Goal: Information Seeking & Learning: Find specific fact

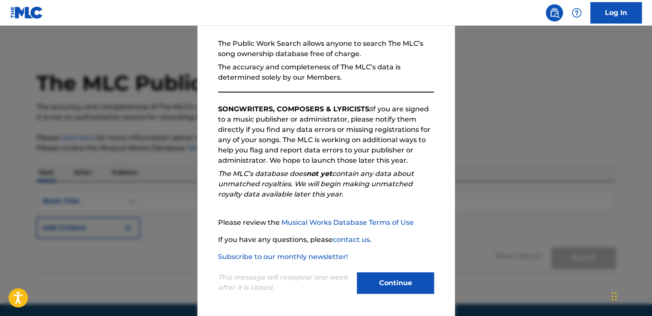
click at [382, 289] on button "Continue" at bounding box center [395, 283] width 77 height 21
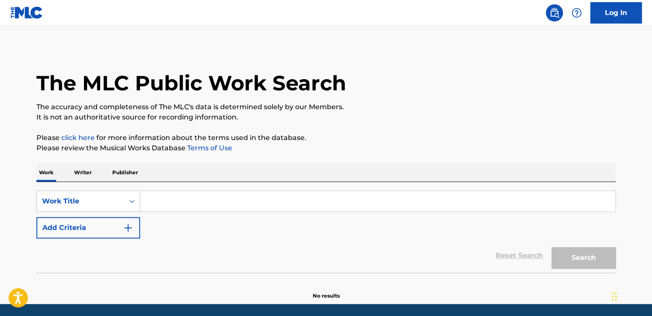
click at [174, 191] on input "Search Form" at bounding box center [377, 201] width 475 height 21
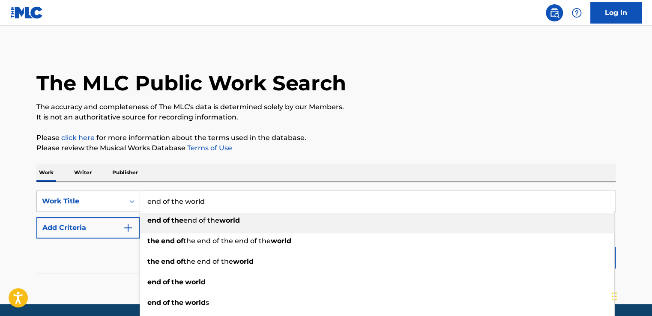
type input "end of the world"
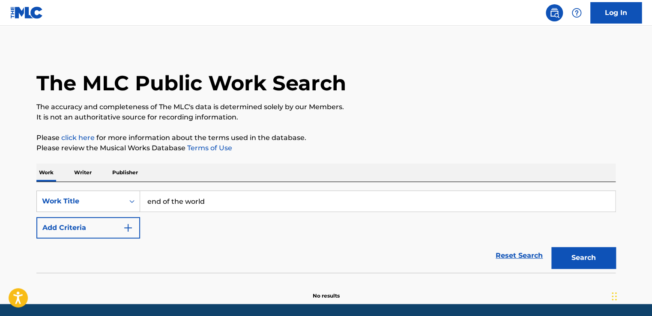
click at [116, 225] on button "Add Criteria" at bounding box center [88, 227] width 104 height 21
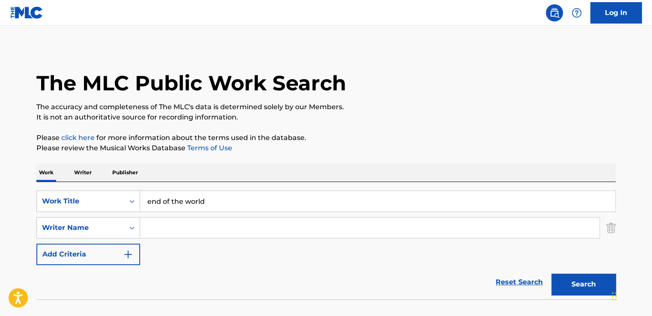
click at [156, 228] on input "Search Form" at bounding box center [369, 228] width 459 height 21
type input "[PERSON_NAME]"
click at [551, 274] on button "Search" at bounding box center [583, 284] width 64 height 21
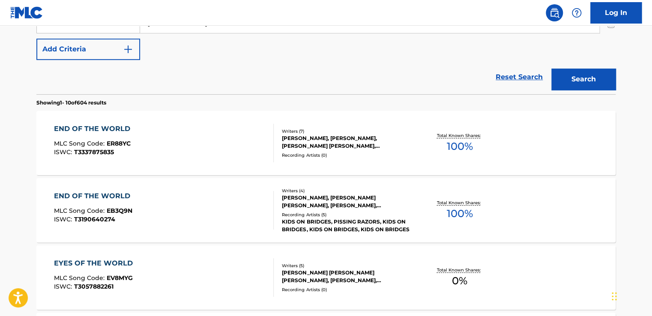
scroll to position [206, 0]
click at [202, 132] on div "END OF THE WORLD MLC Song Code : ER88YC ISWC : T3337875835" at bounding box center [164, 142] width 220 height 39
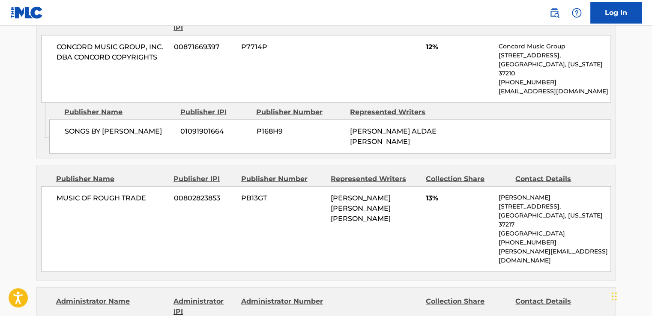
scroll to position [976, 0]
